Goal: Information Seeking & Learning: Learn about a topic

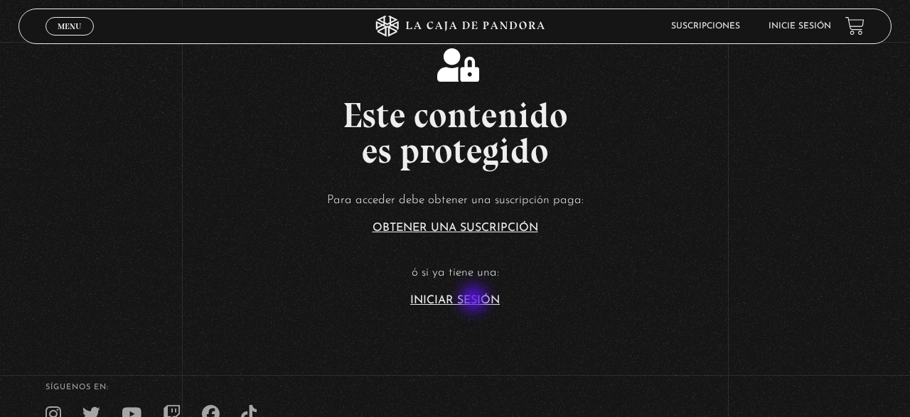
click at [475, 300] on link "Iniciar Sesión" at bounding box center [455, 300] width 90 height 11
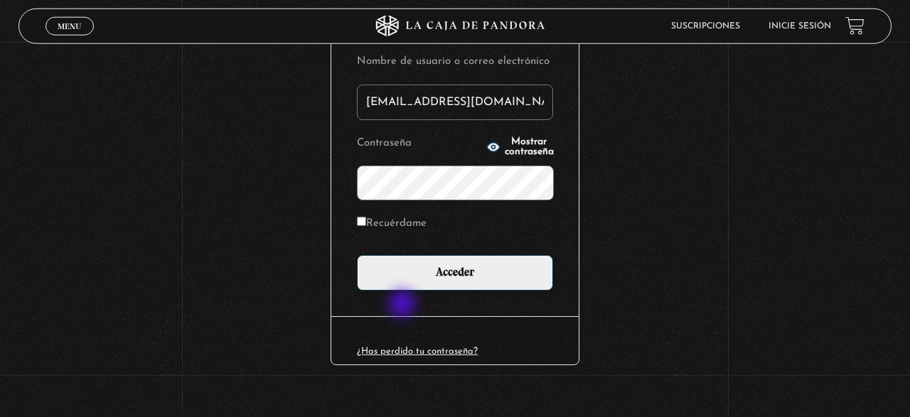
scroll to position [198, 0]
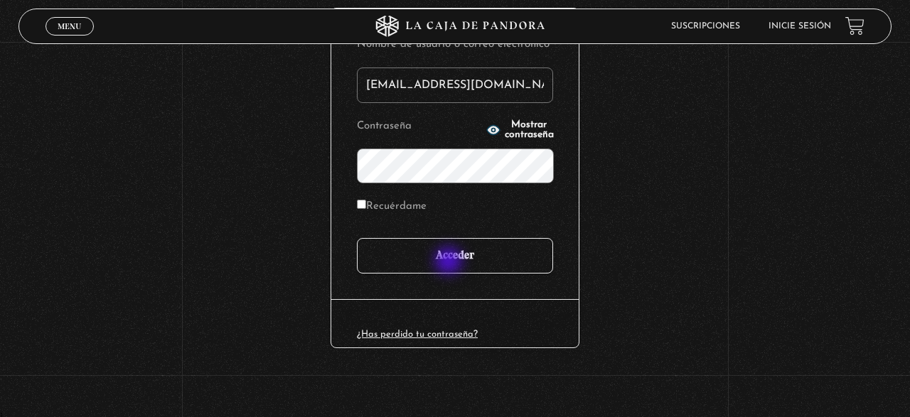
type input "iluminados444@gmail.com"
click at [457, 257] on input "Acceder" at bounding box center [455, 256] width 196 height 36
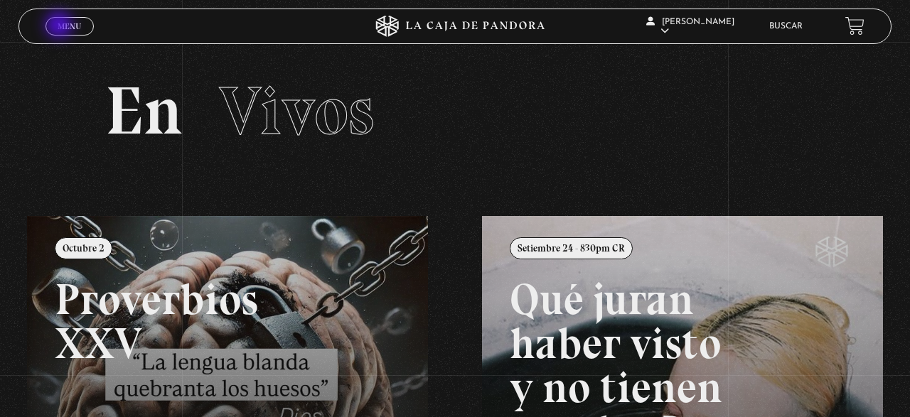
click at [60, 26] on span "Menu" at bounding box center [69, 26] width 23 height 9
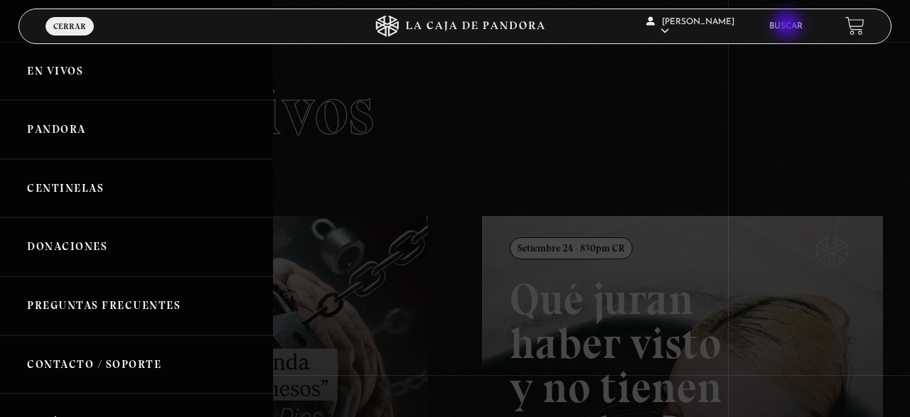
click at [789, 26] on link "Buscar" at bounding box center [785, 26] width 33 height 9
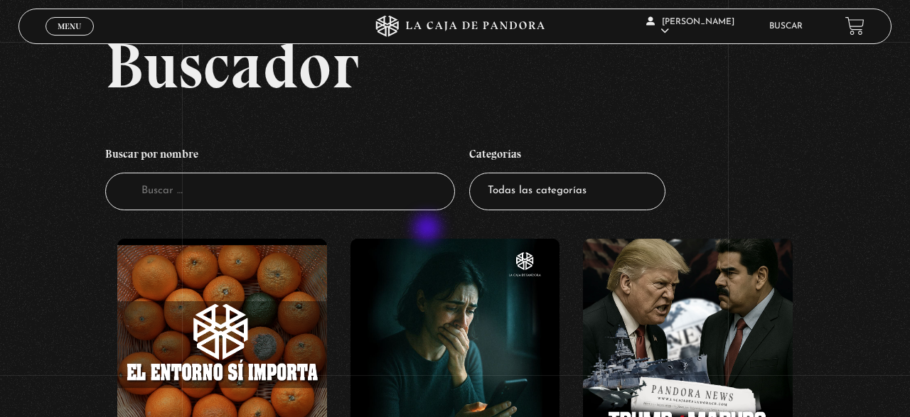
scroll to position [148, 0]
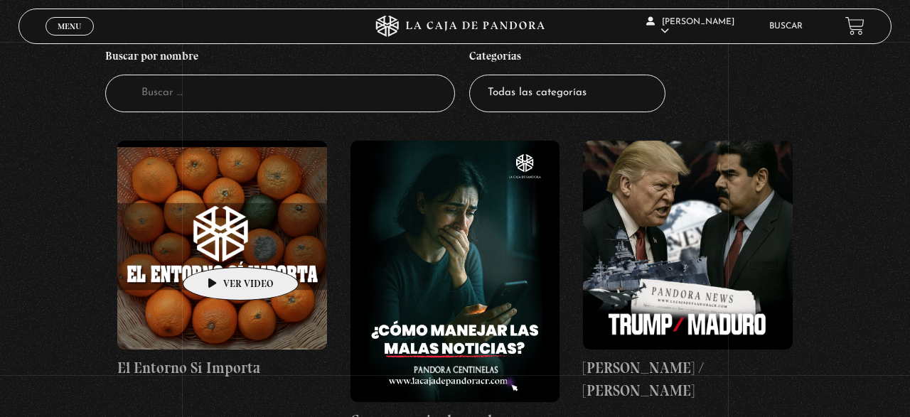
click at [218, 246] on figure at bounding box center [222, 246] width 210 height 210
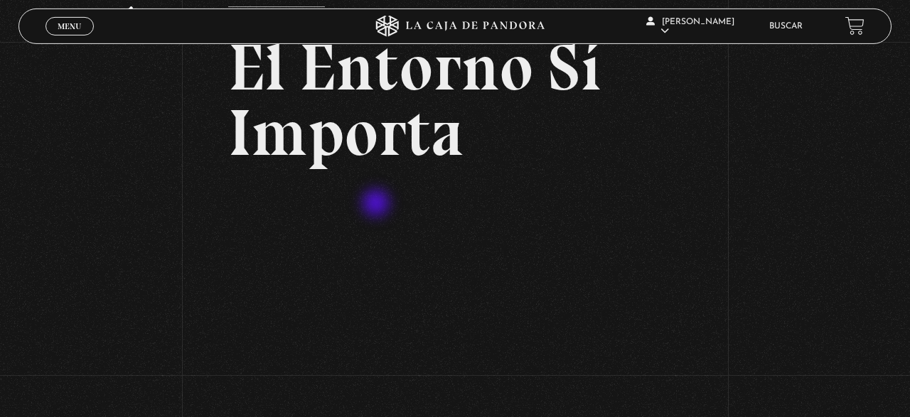
scroll to position [148, 0]
